Goal: Check status: Check status

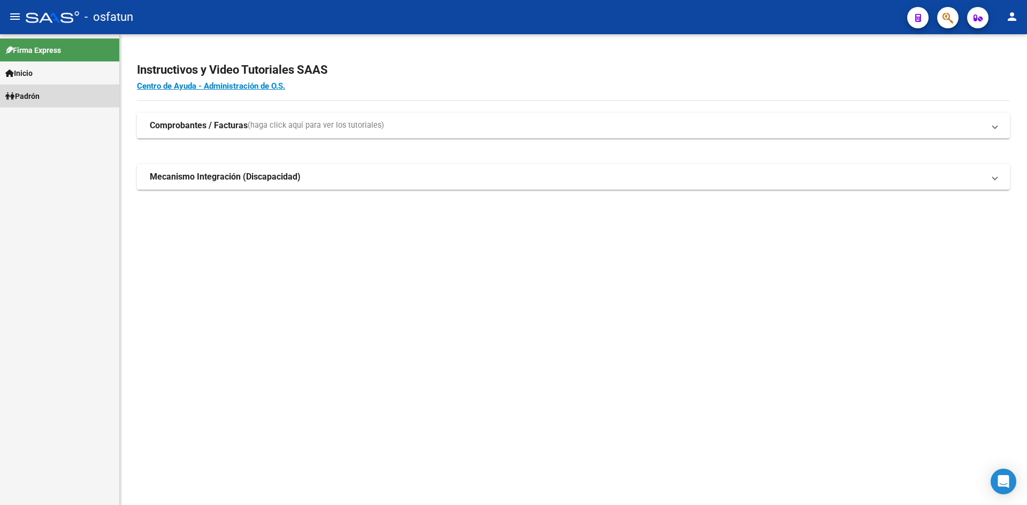
click at [23, 90] on span "Padrón" at bounding box center [22, 96] width 34 height 12
click at [59, 118] on link "Análisis Afiliado" at bounding box center [59, 118] width 119 height 23
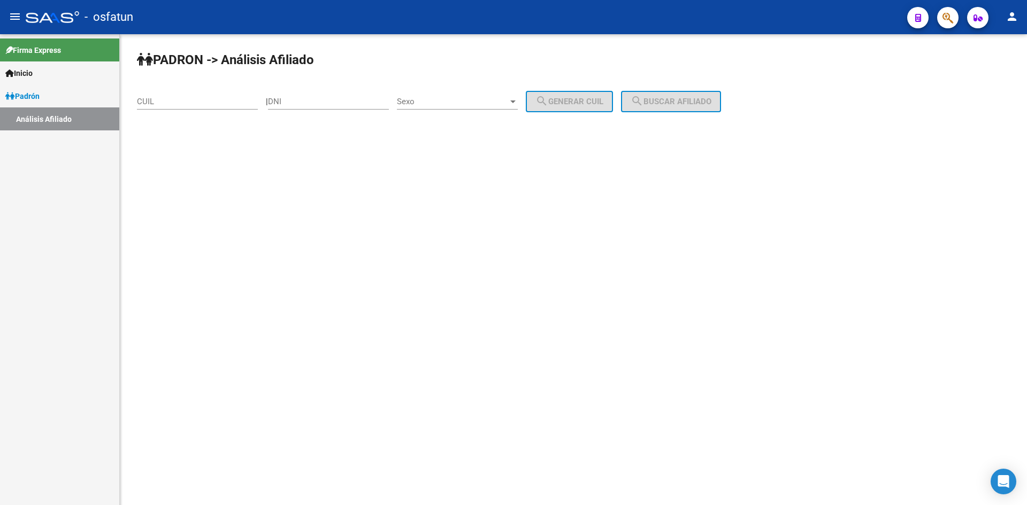
click at [354, 104] on input "DNI" at bounding box center [328, 102] width 121 height 10
paste input "22140172"
type input "22140172"
click at [468, 104] on span "Sexo" at bounding box center [452, 102] width 111 height 10
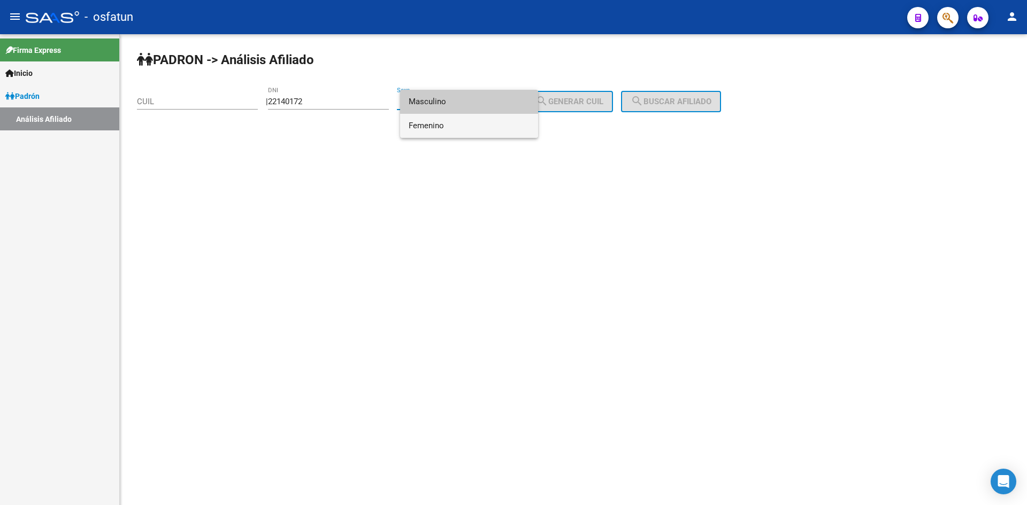
click at [470, 120] on span "Femenino" at bounding box center [469, 126] width 121 height 24
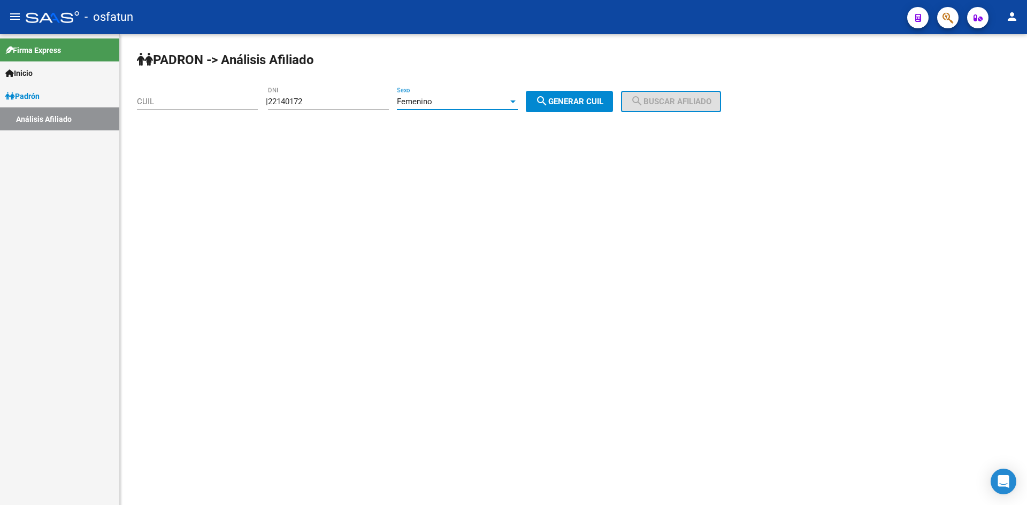
click at [592, 108] on button "search Generar CUIL" at bounding box center [569, 101] width 87 height 21
type input "27-22140172-2"
click at [674, 107] on button "search Buscar afiliado" at bounding box center [671, 101] width 100 height 21
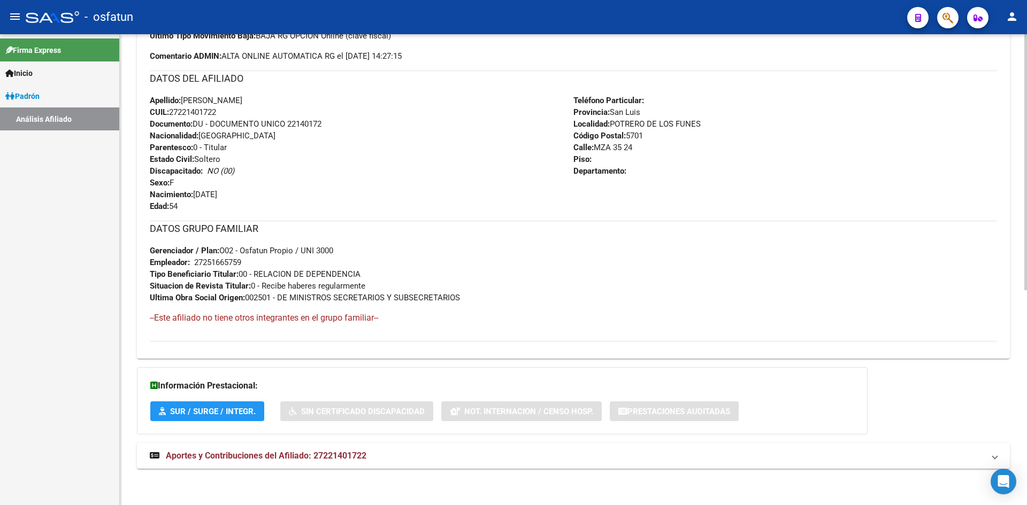
scroll to position [395, 0]
click at [356, 441] on div "DATOS [PERSON_NAME] ÁGIL: [PERSON_NAME] | ACTIVO | AFILIADO TITULAR Datos Perso…" at bounding box center [573, 102] width 873 height 755
click at [356, 446] on mat-expansion-panel-header "Aportes y Contribuciones del Afiliado: 27221401722" at bounding box center [573, 455] width 873 height 26
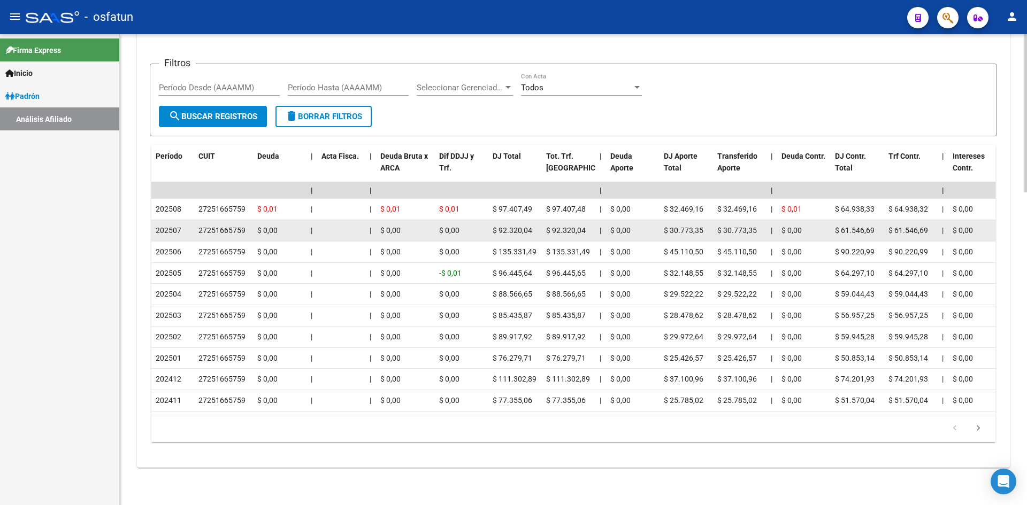
scroll to position [931, 0]
